Goal: Navigation & Orientation: Find specific page/section

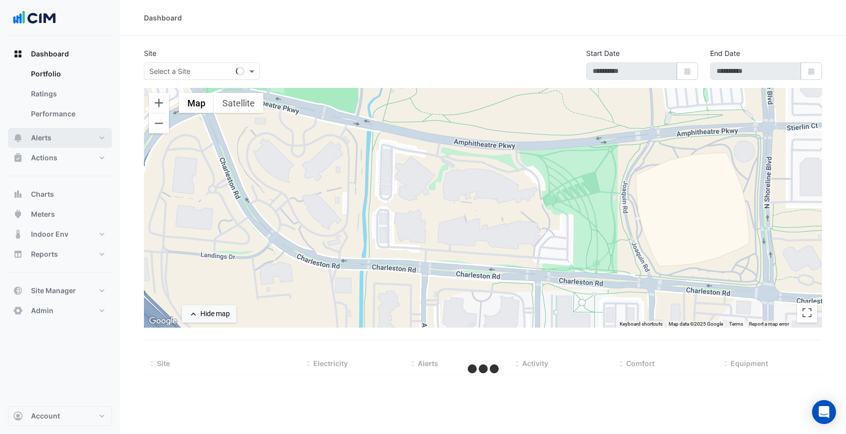
click at [57, 138] on button "Alerts" at bounding box center [60, 138] width 104 height 20
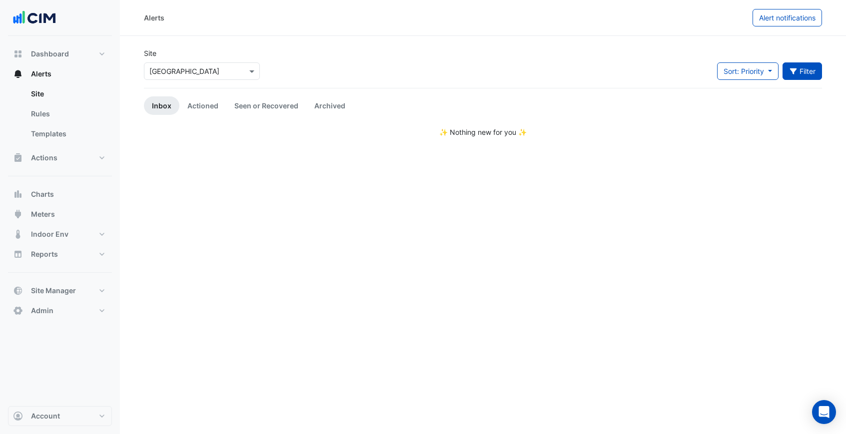
click at [804, 72] on button "Filter" at bounding box center [802, 70] width 40 height 17
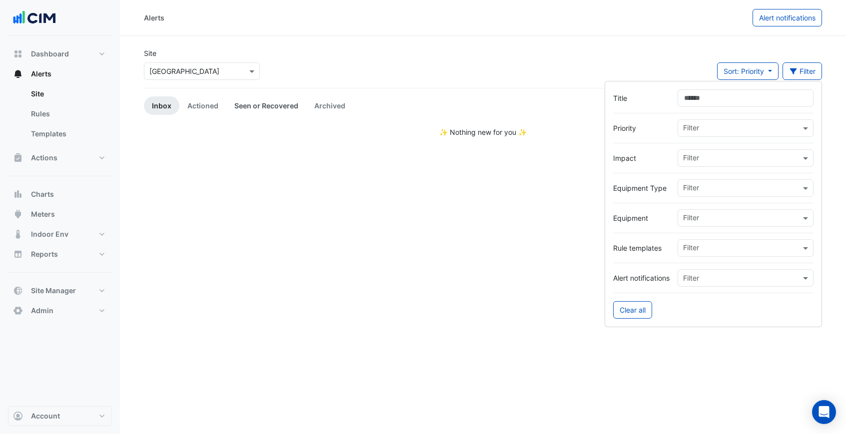
click at [251, 102] on link "Seen or Recovered" at bounding box center [266, 105] width 80 height 18
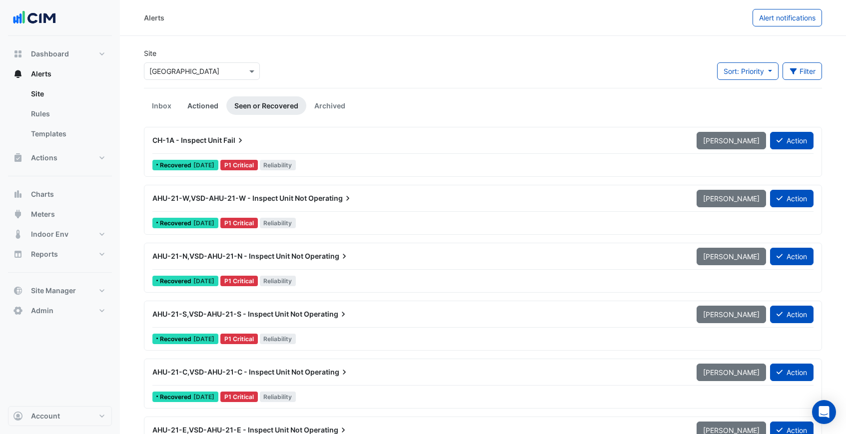
click at [200, 103] on link "Actioned" at bounding box center [202, 105] width 47 height 18
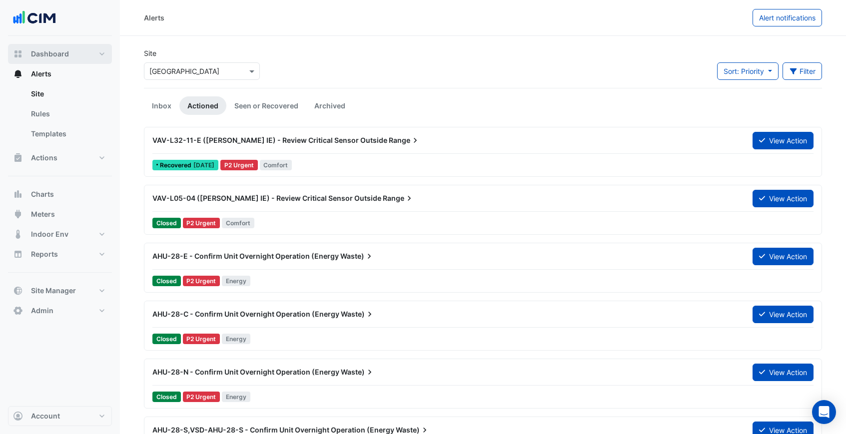
click at [51, 51] on span "Dashboard" at bounding box center [50, 54] width 38 height 10
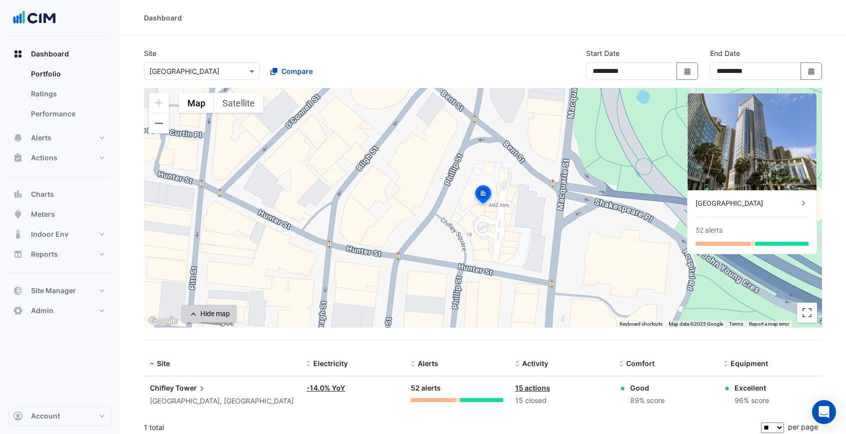
click at [219, 313] on div "Hide map" at bounding box center [214, 314] width 29 height 10
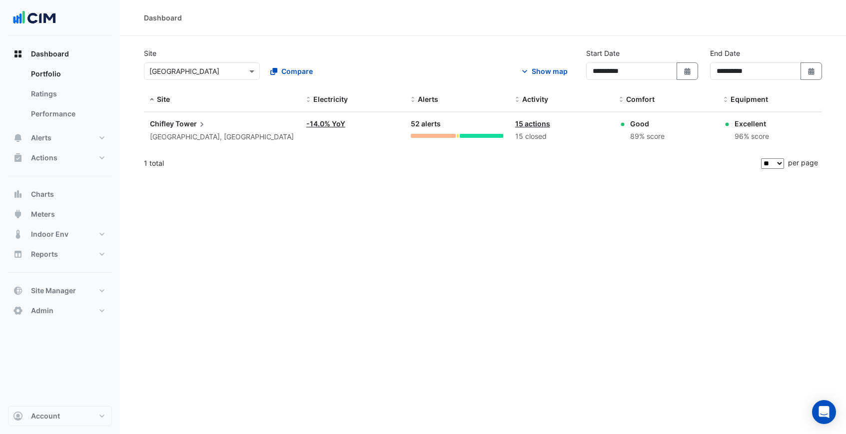
drag, startPoint x: 540, startPoint y: 73, endPoint x: 533, endPoint y: 78, distance: 7.9
click at [540, 73] on div "Show map" at bounding box center [550, 71] width 36 height 10
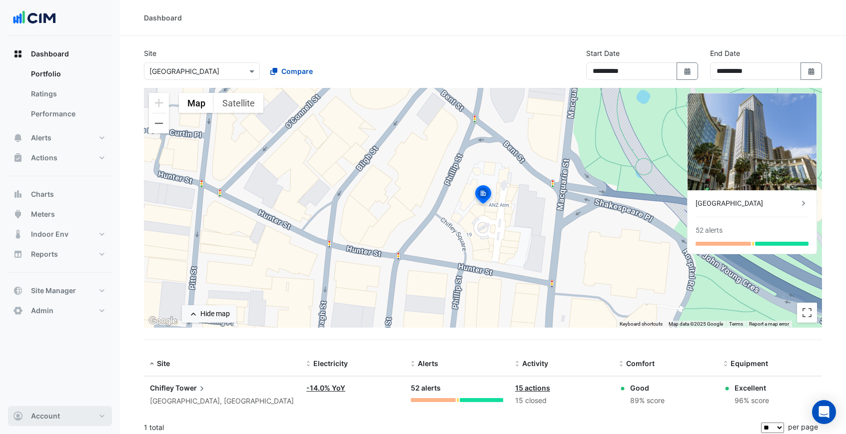
click at [61, 414] on button "Account" at bounding box center [60, 416] width 104 height 20
click at [70, 336] on link "Preferences" at bounding box center [59, 342] width 95 height 20
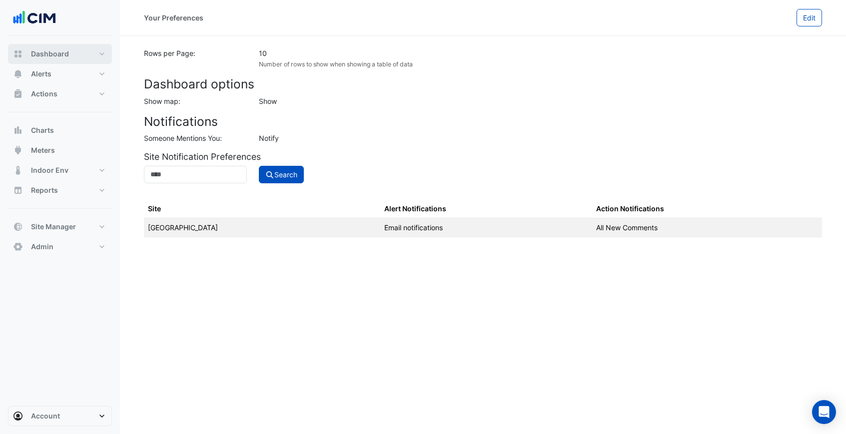
click at [55, 53] on span "Dashboard" at bounding box center [50, 54] width 38 height 10
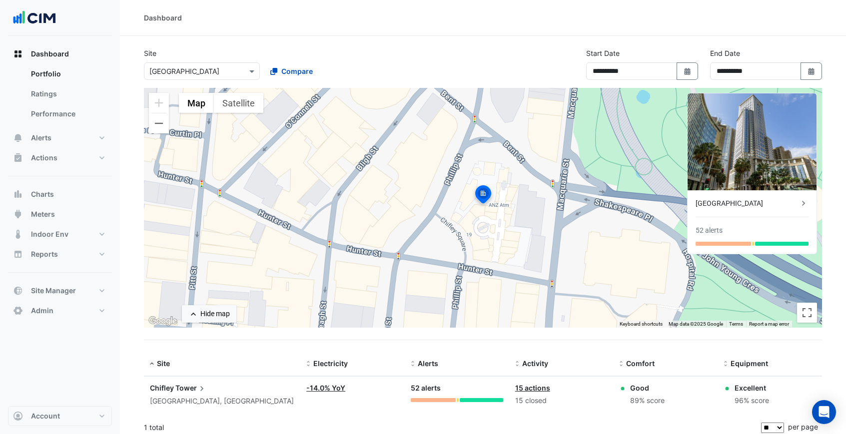
click at [725, 206] on div "[GEOGRAPHIC_DATA]" at bounding box center [746, 203] width 103 height 10
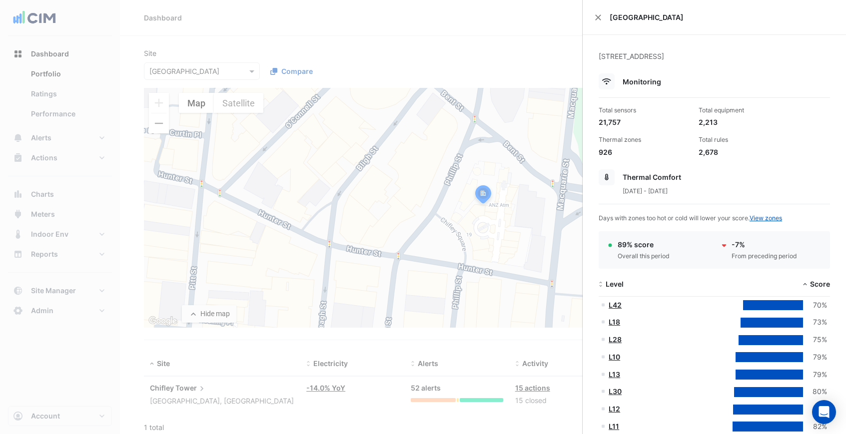
drag, startPoint x: 598, startPoint y: 18, endPoint x: 598, endPoint y: 60, distance: 41.5
click at [598, 18] on button "Close" at bounding box center [597, 17] width 7 height 7
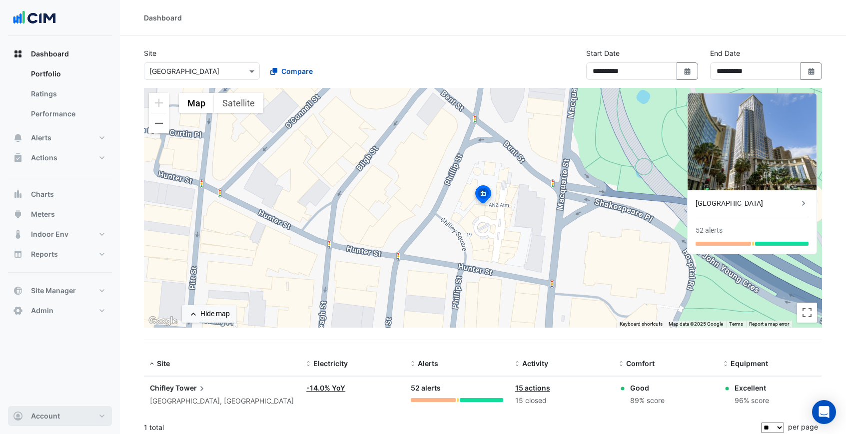
click at [55, 415] on span "Account" at bounding box center [45, 416] width 29 height 10
click at [55, 393] on link "Sign Out" at bounding box center [59, 391] width 95 height 20
